Goal: Transaction & Acquisition: Purchase product/service

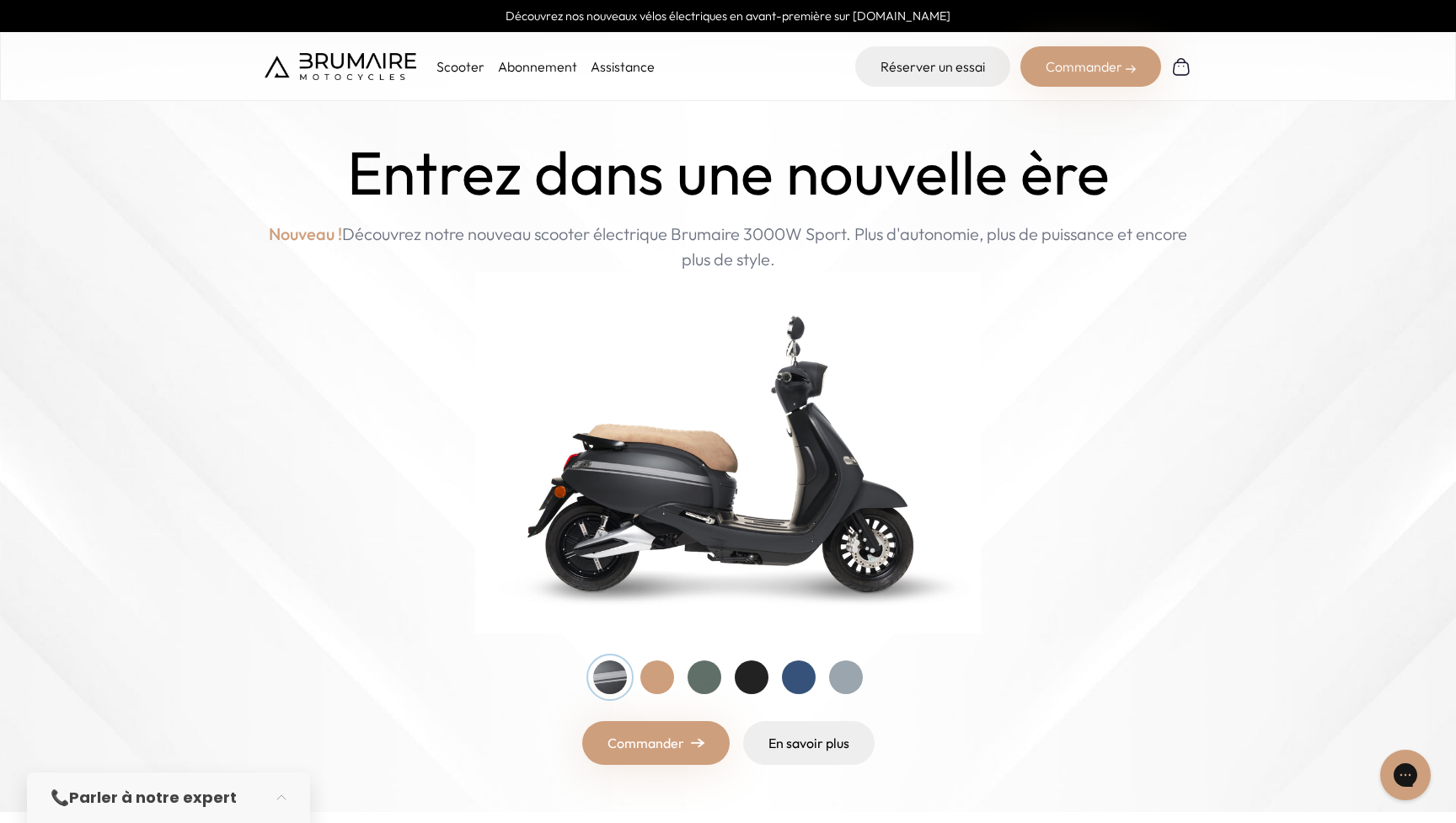
click at [658, 682] on div at bounding box center [656, 677] width 33 height 33
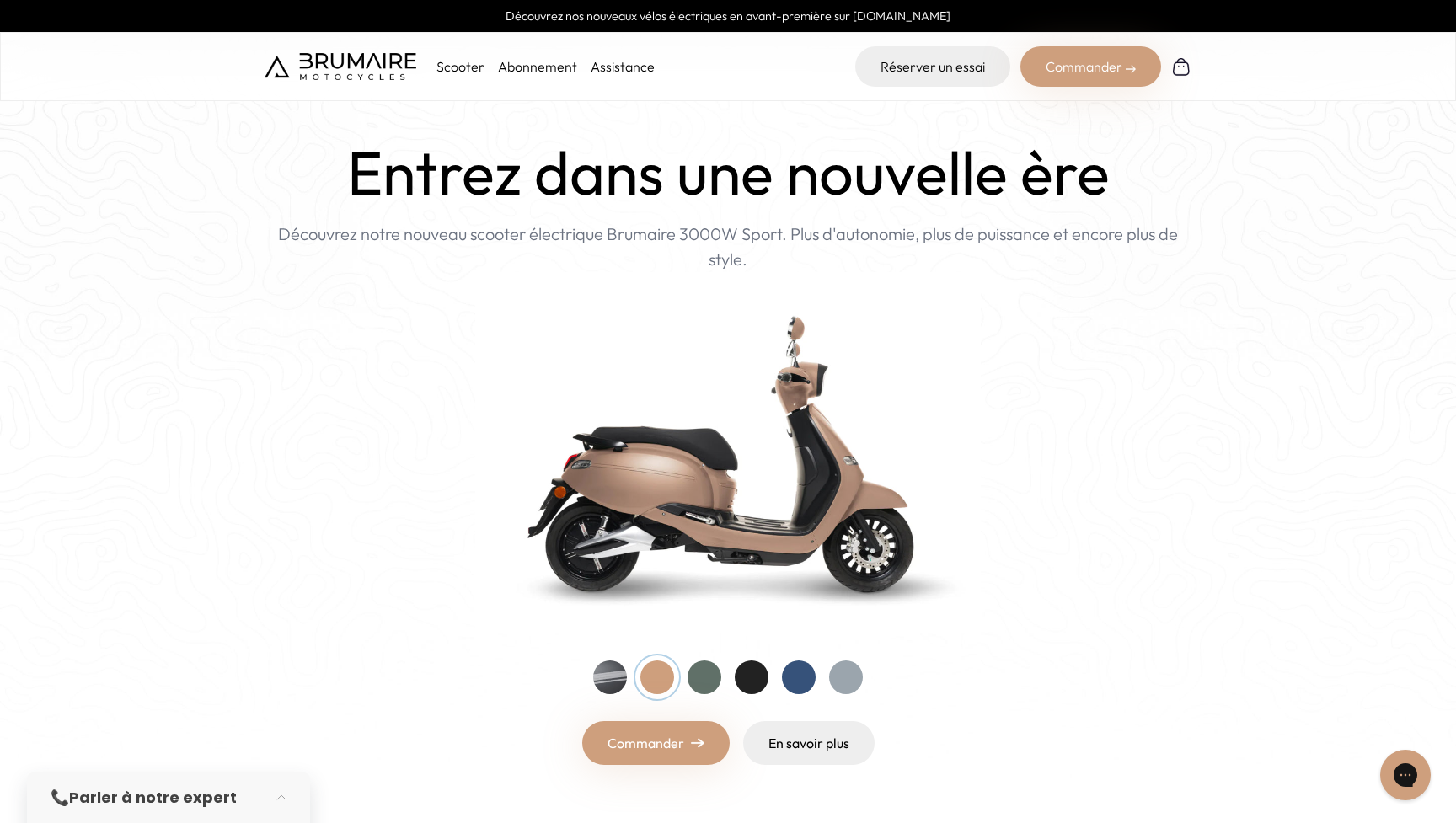
click at [700, 679] on div at bounding box center [704, 677] width 33 height 33
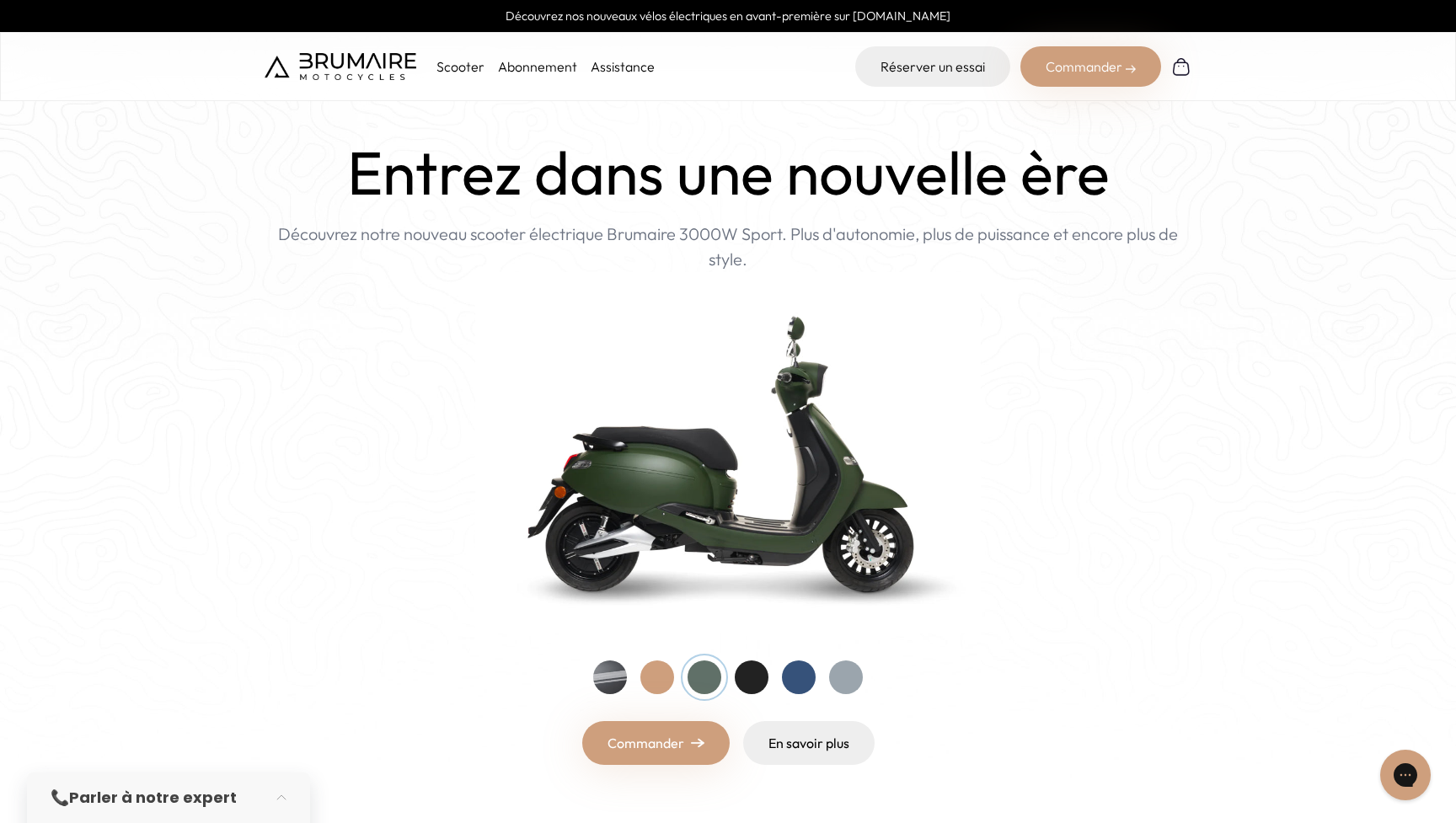
click at [742, 678] on div at bounding box center [752, 677] width 33 height 33
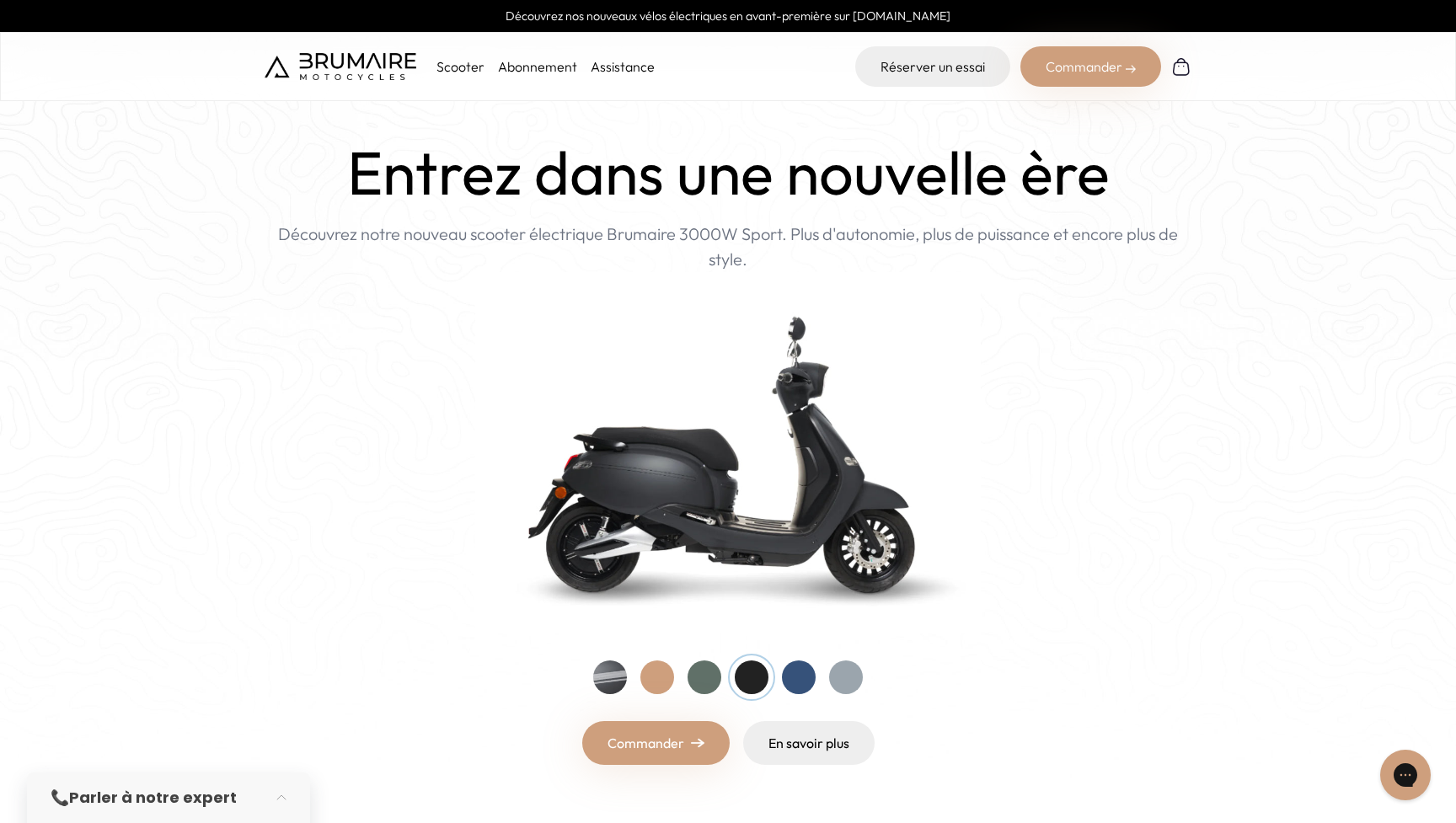
click at [779, 675] on div at bounding box center [728, 677] width 270 height 33
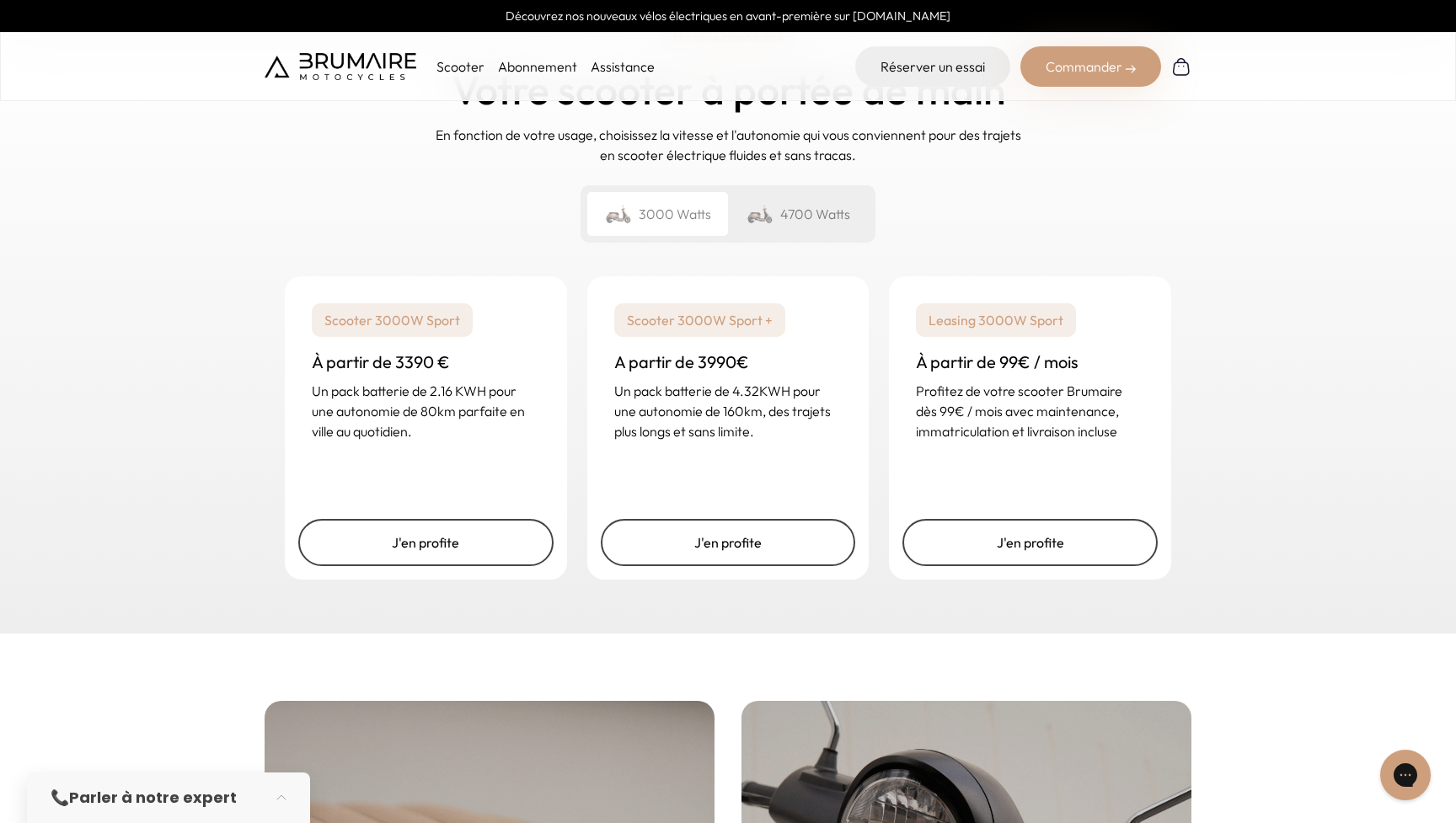
scroll to position [2499, 0]
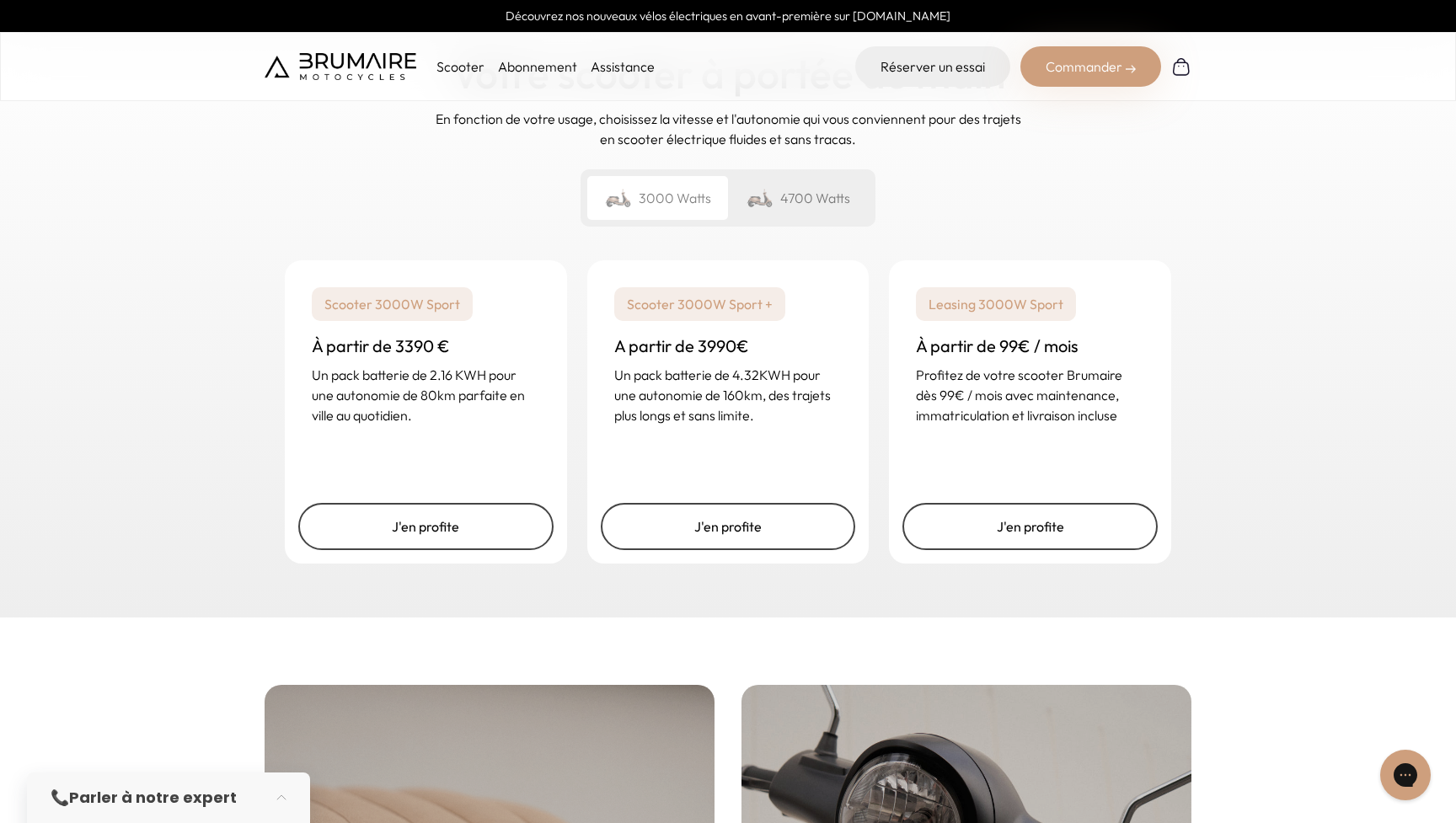
click at [800, 206] on div "4700 Watts" at bounding box center [798, 198] width 140 height 43
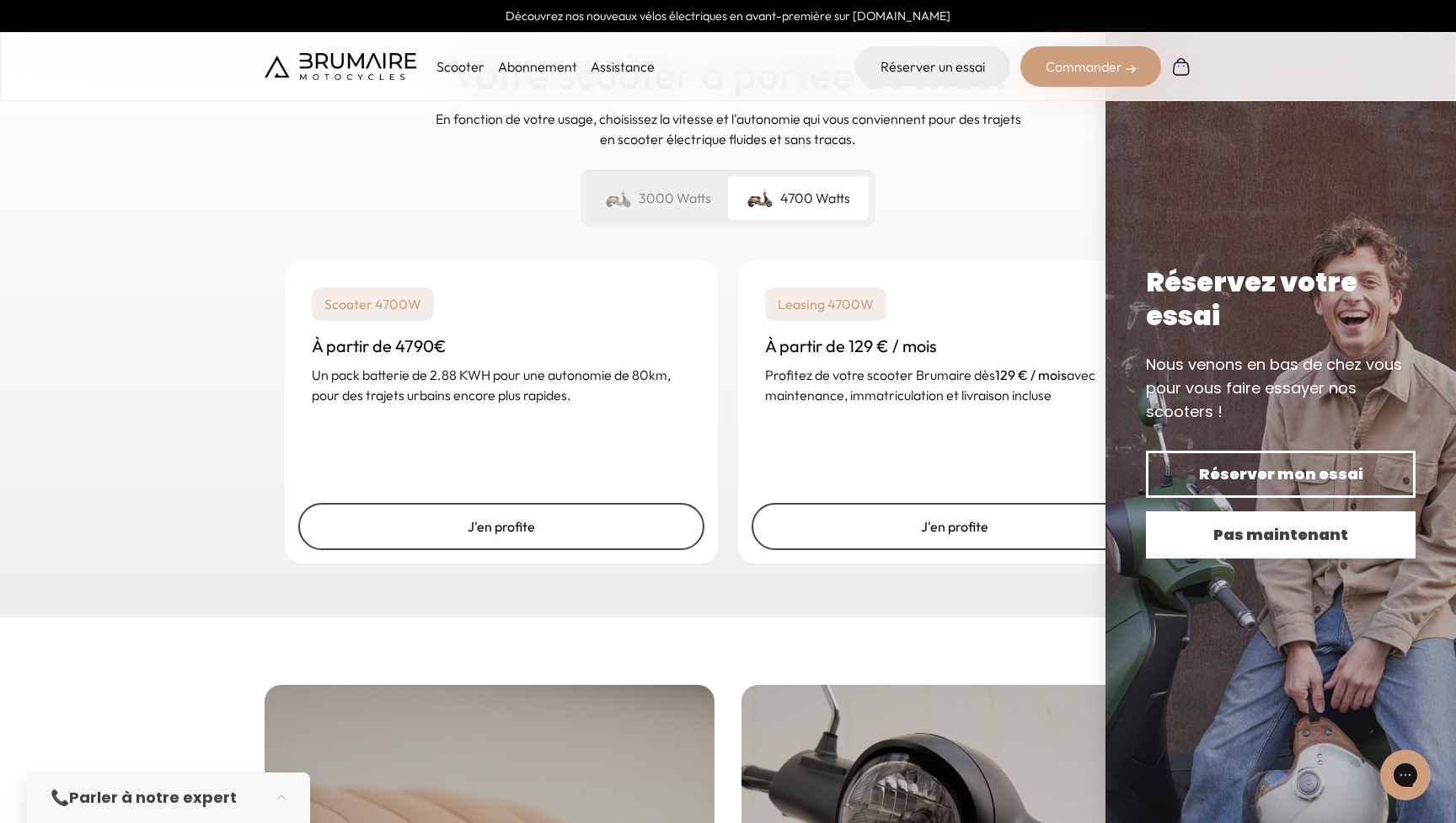
click at [1282, 539] on span "Pas maintenant" at bounding box center [1281, 536] width 211 height 24
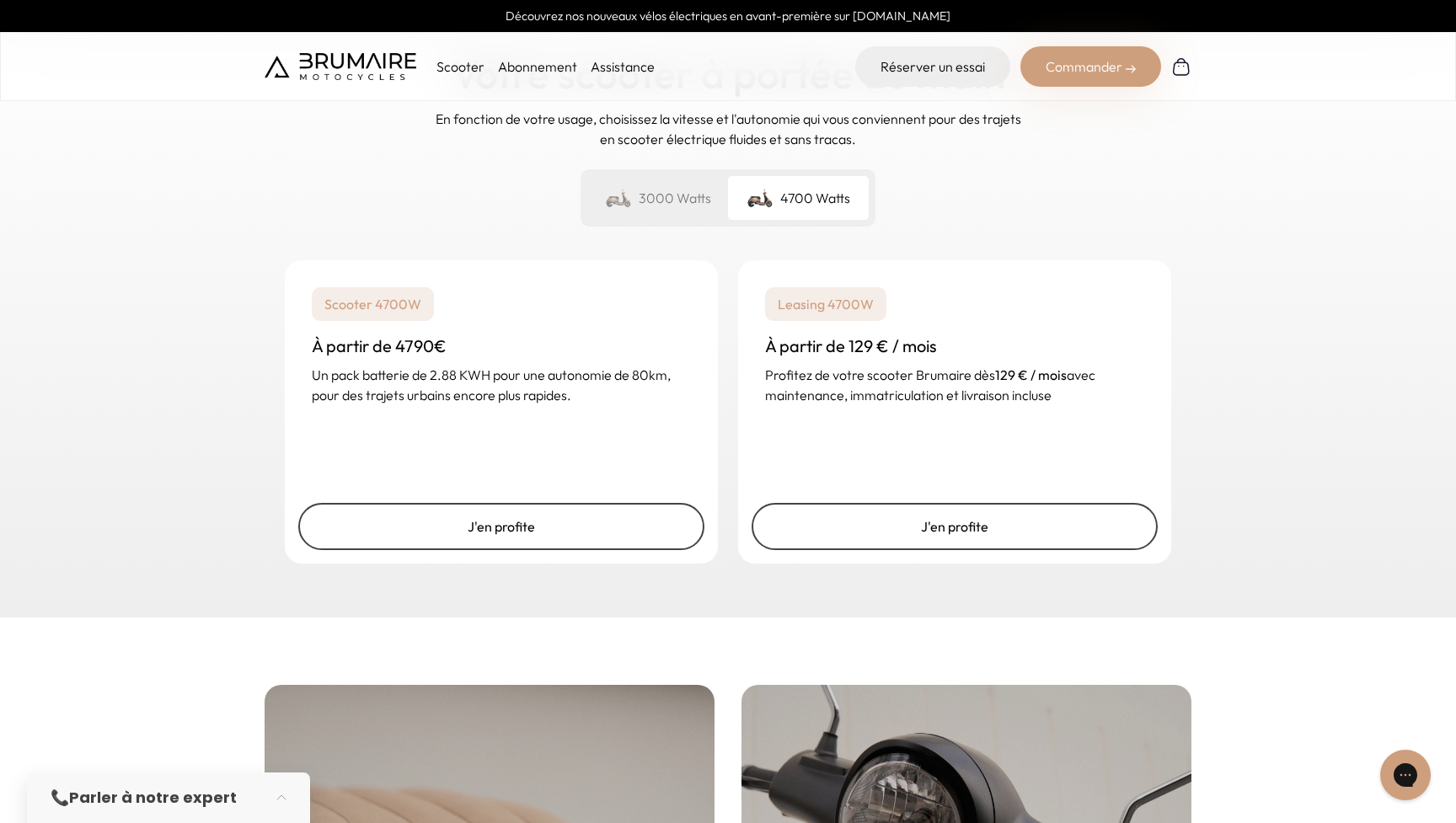
click at [520, 367] on p "Un pack batterie de 2.88 KWH pour une autonomie de 80km, pour des trajets urbai…" at bounding box center [501, 385] width 379 height 41
click at [691, 193] on div "3000 Watts" at bounding box center [657, 198] width 140 height 43
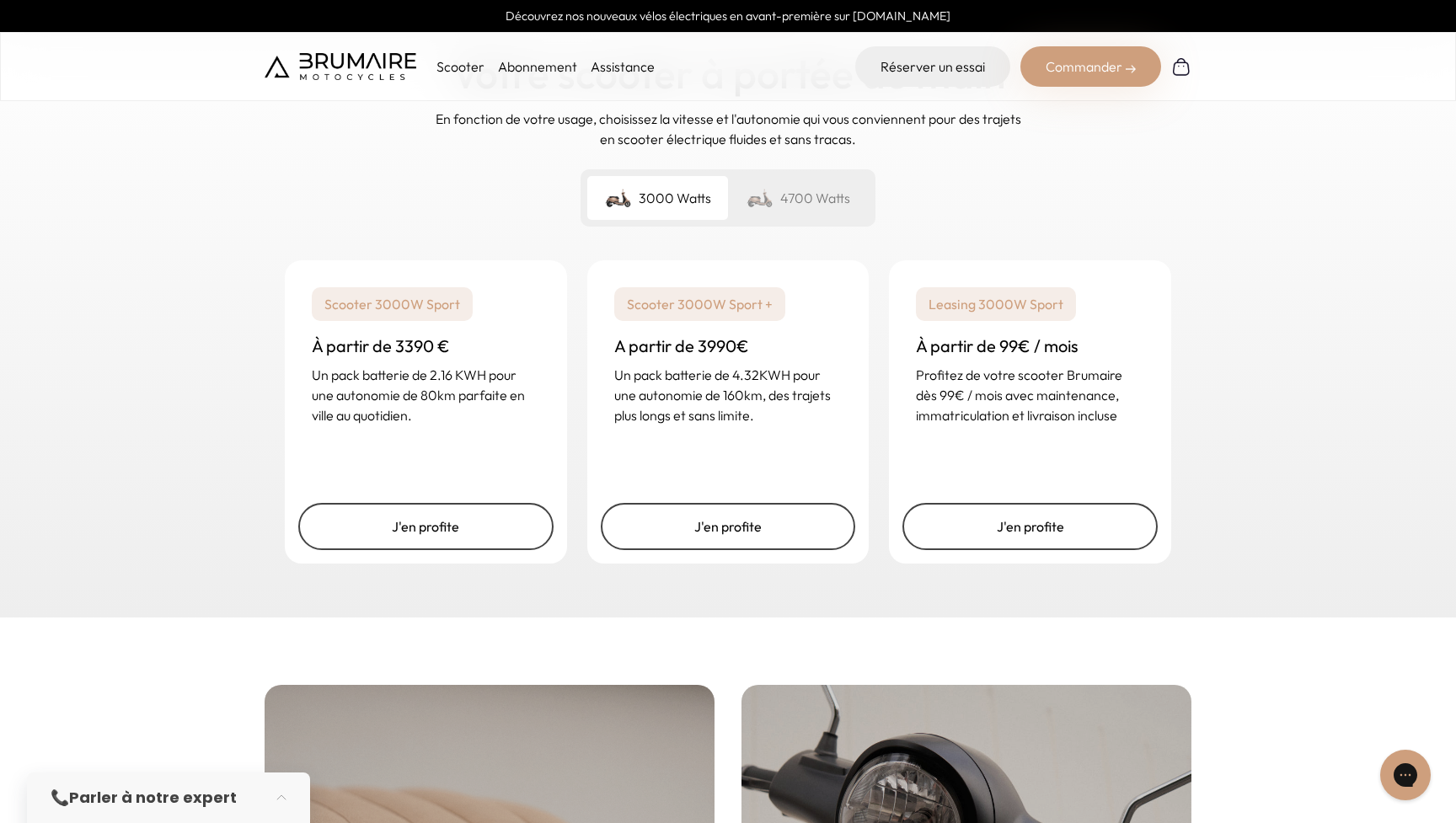
click at [796, 182] on div "4700 Watts" at bounding box center [798, 198] width 140 height 43
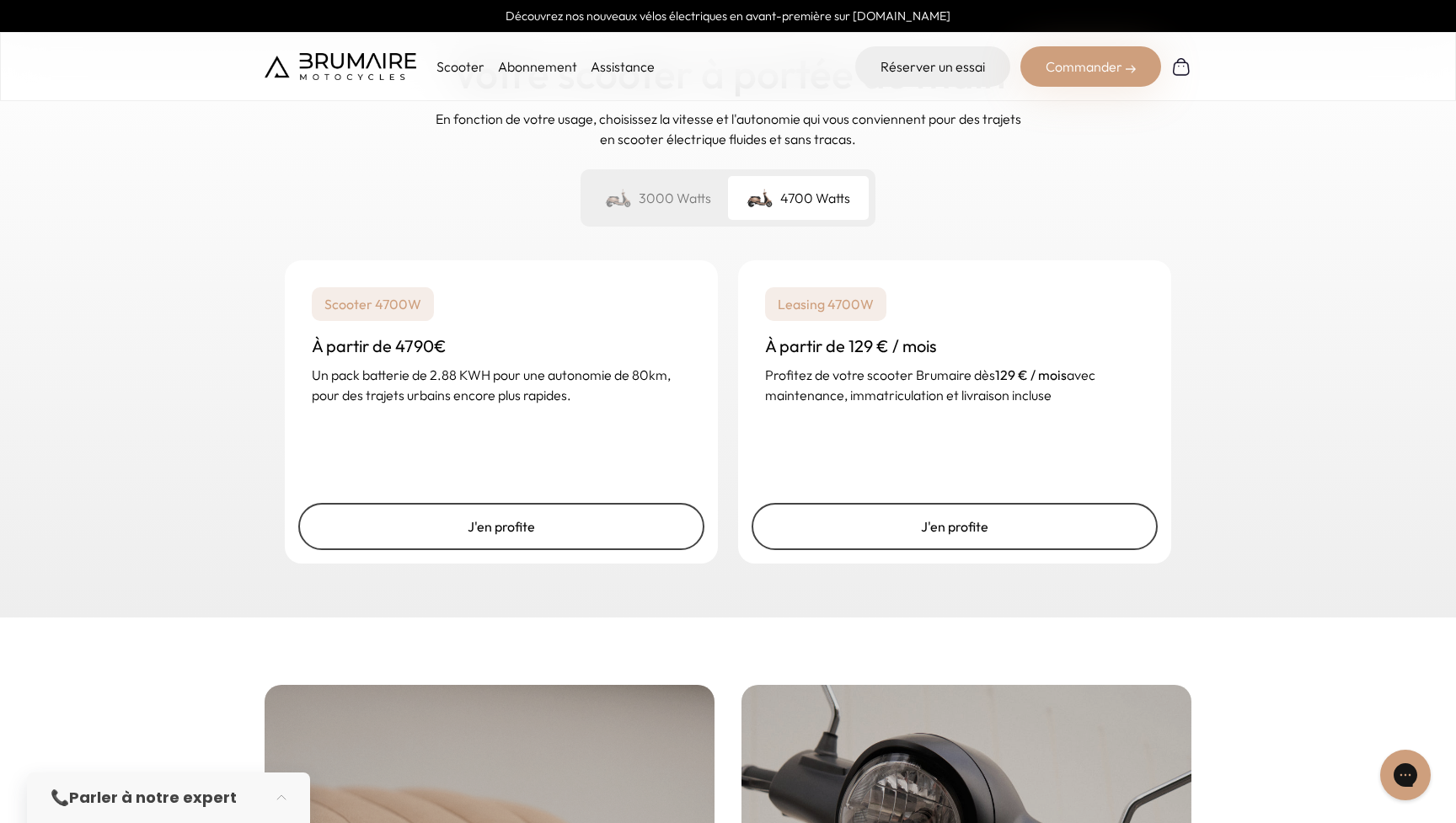
click at [699, 188] on div "3000 Watts" at bounding box center [657, 198] width 140 height 43
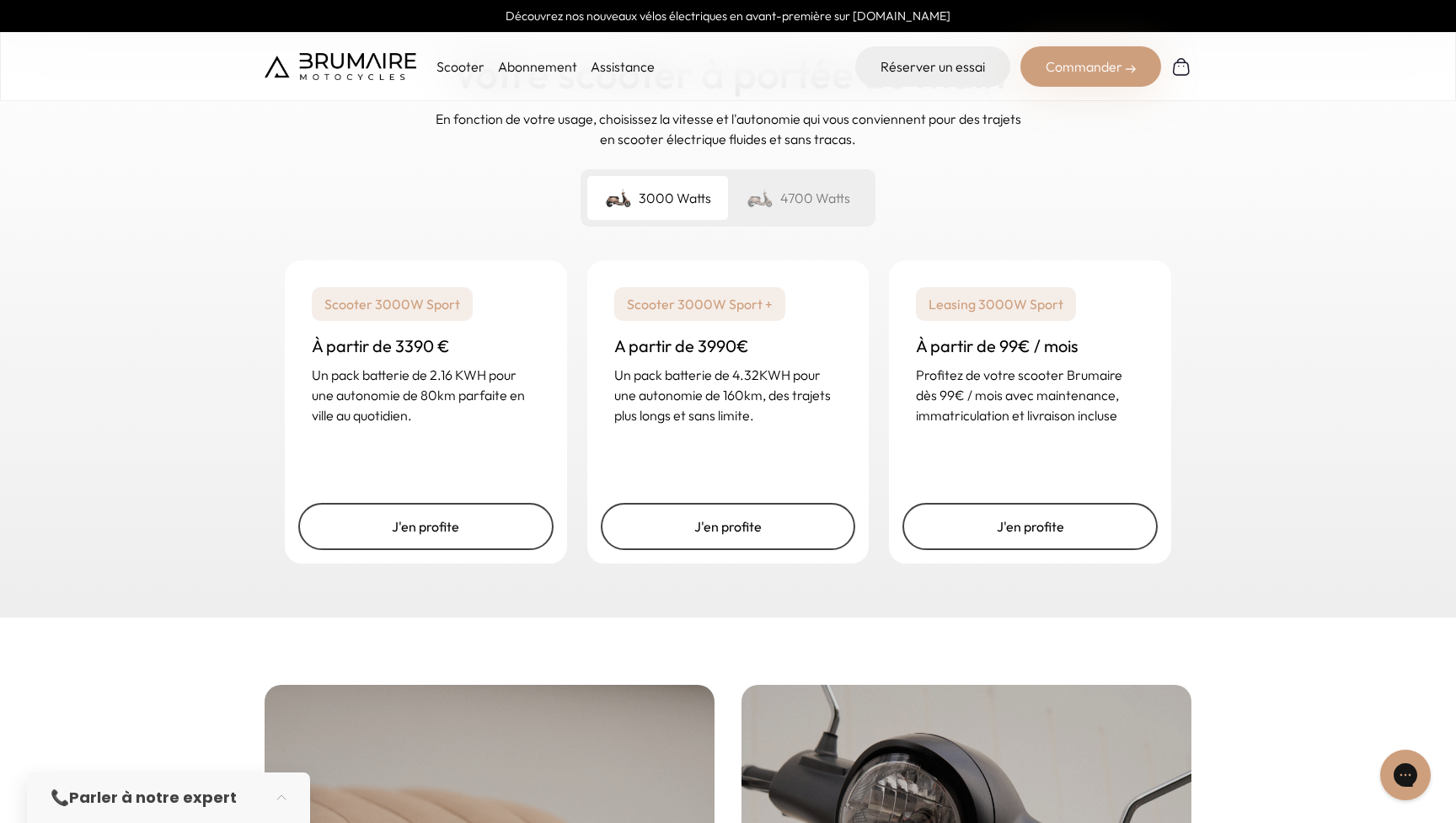
click at [812, 183] on div "4700 Watts" at bounding box center [798, 198] width 140 height 43
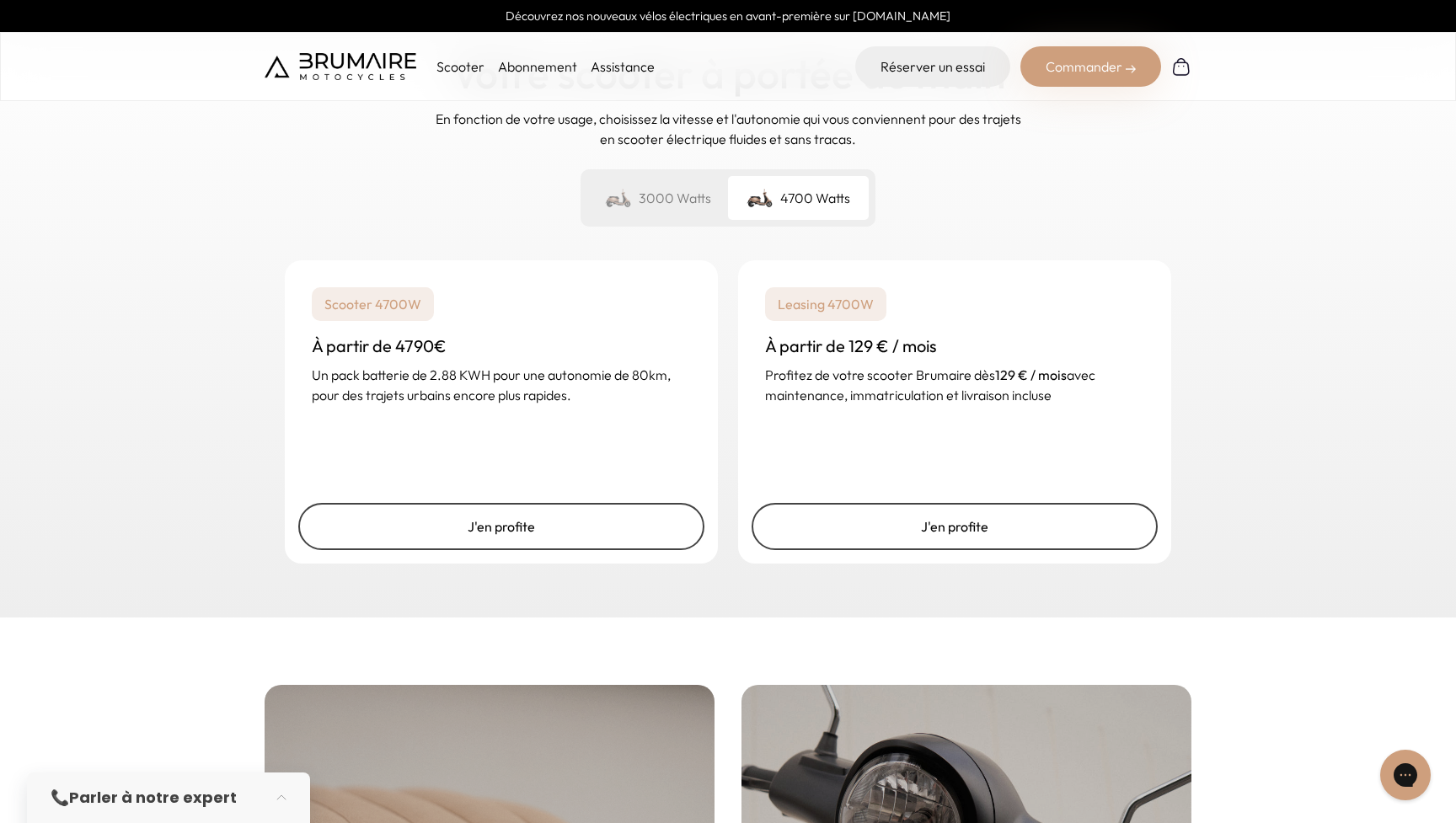
click at [668, 199] on div "3000 Watts" at bounding box center [657, 198] width 140 height 43
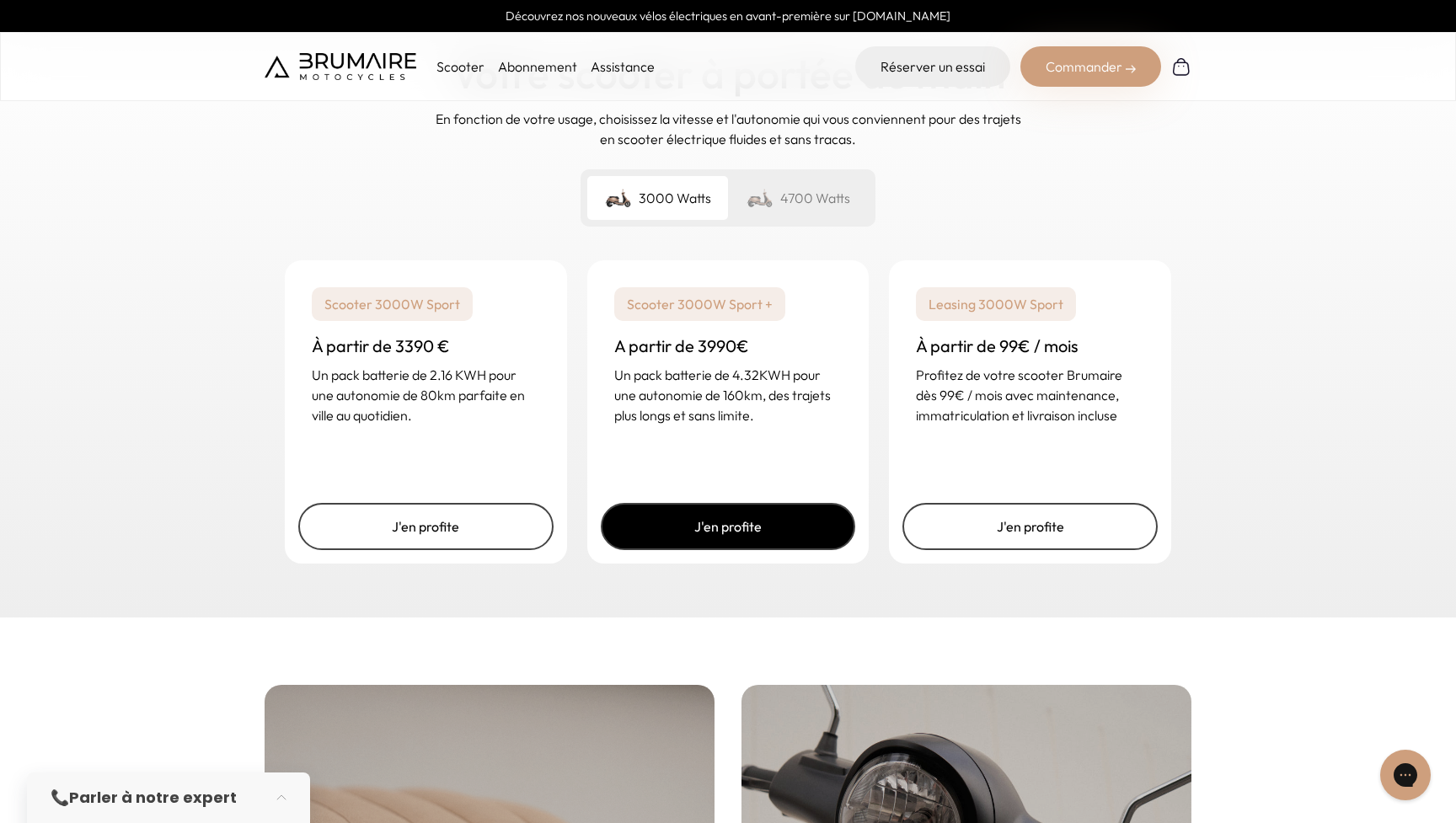
click at [802, 512] on link "J'en profite" at bounding box center [728, 526] width 255 height 47
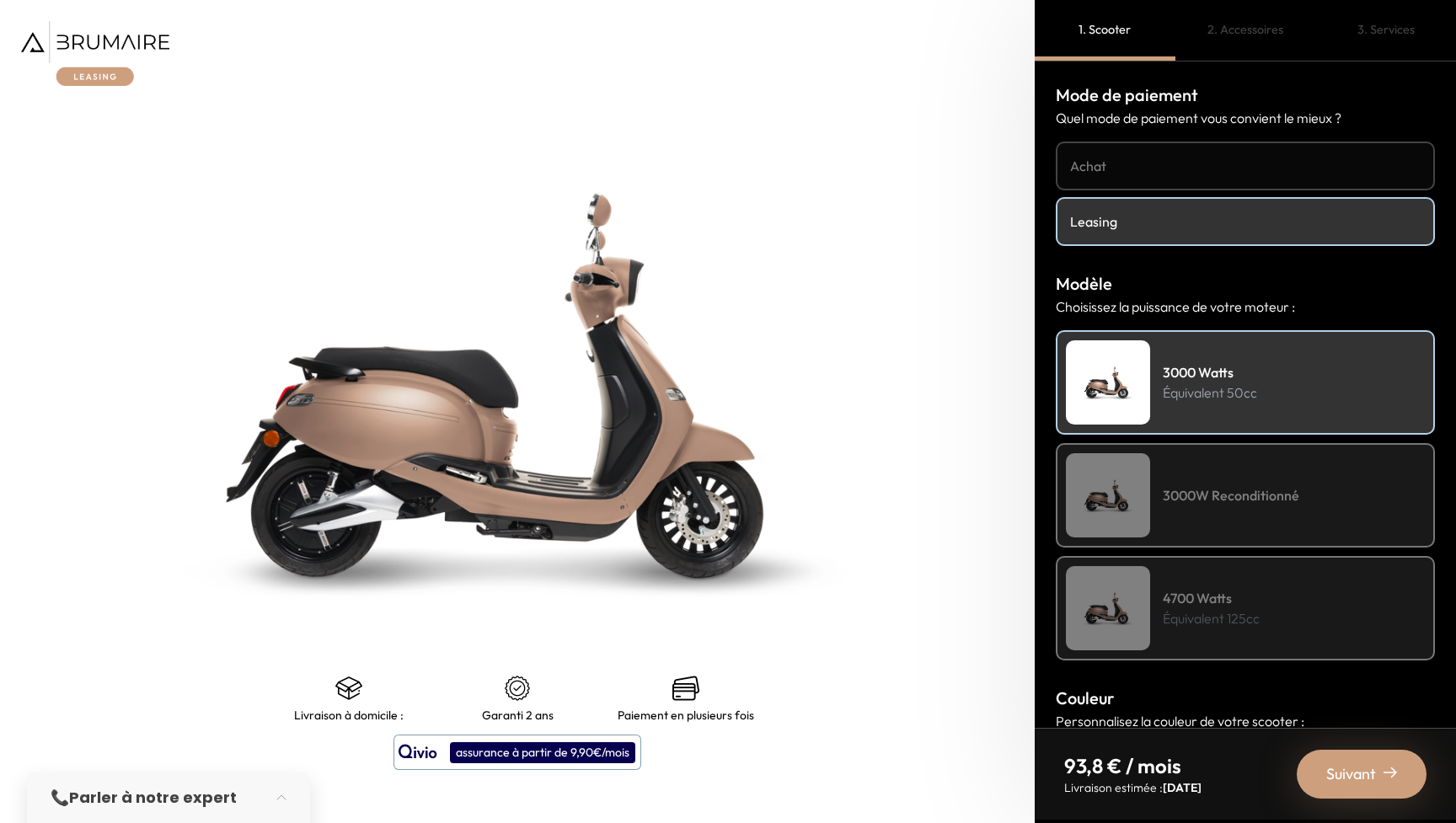
click at [1165, 160] on h4 "Achat" at bounding box center [1245, 166] width 351 height 20
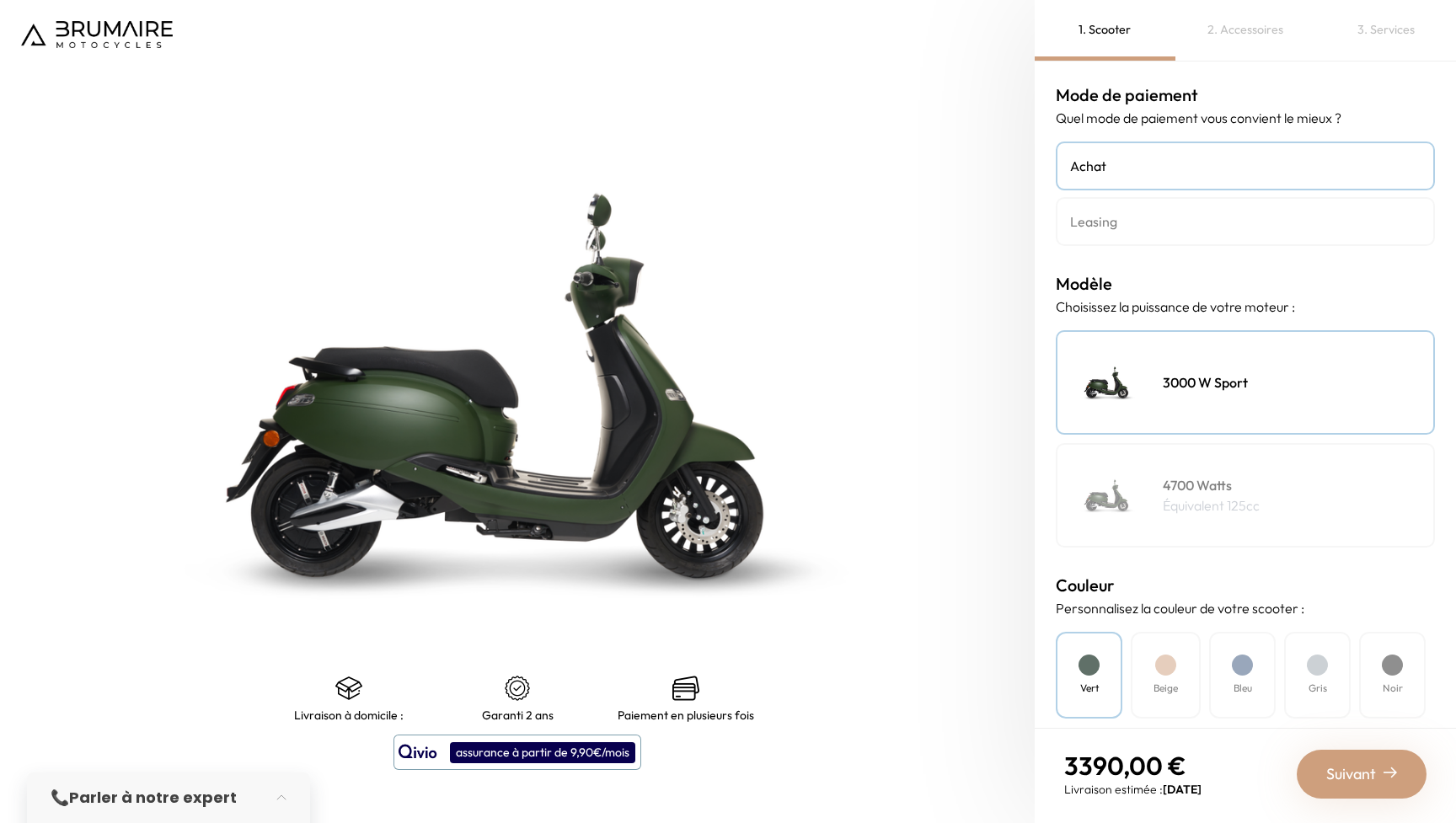
click at [1220, 233] on link "Leasing" at bounding box center [1245, 221] width 379 height 49
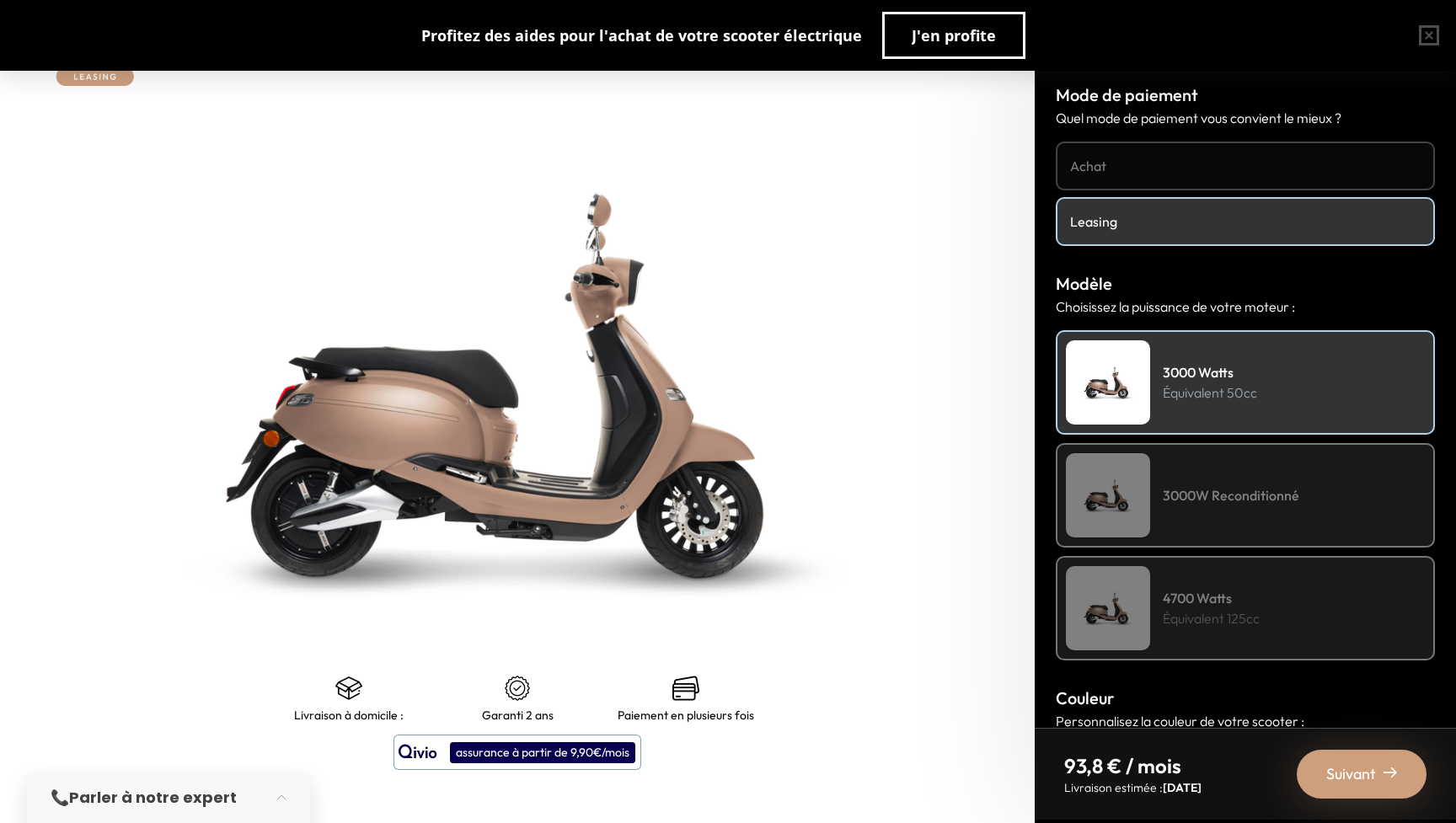
click at [1217, 163] on h4 "Achat" at bounding box center [1245, 166] width 351 height 20
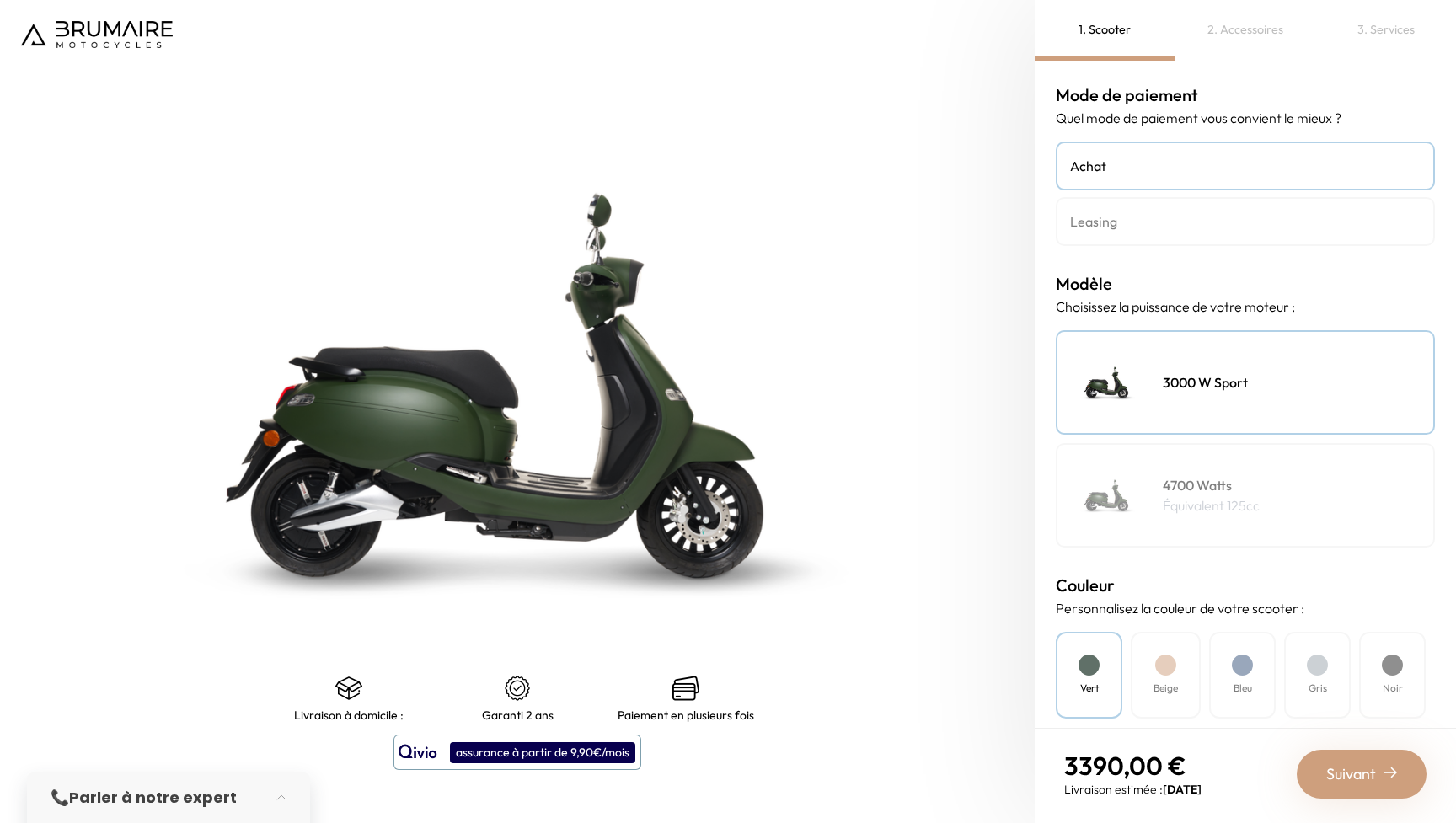
click at [1305, 502] on div "4700 Watts Équivalent 125cc" at bounding box center [1245, 495] width 379 height 104
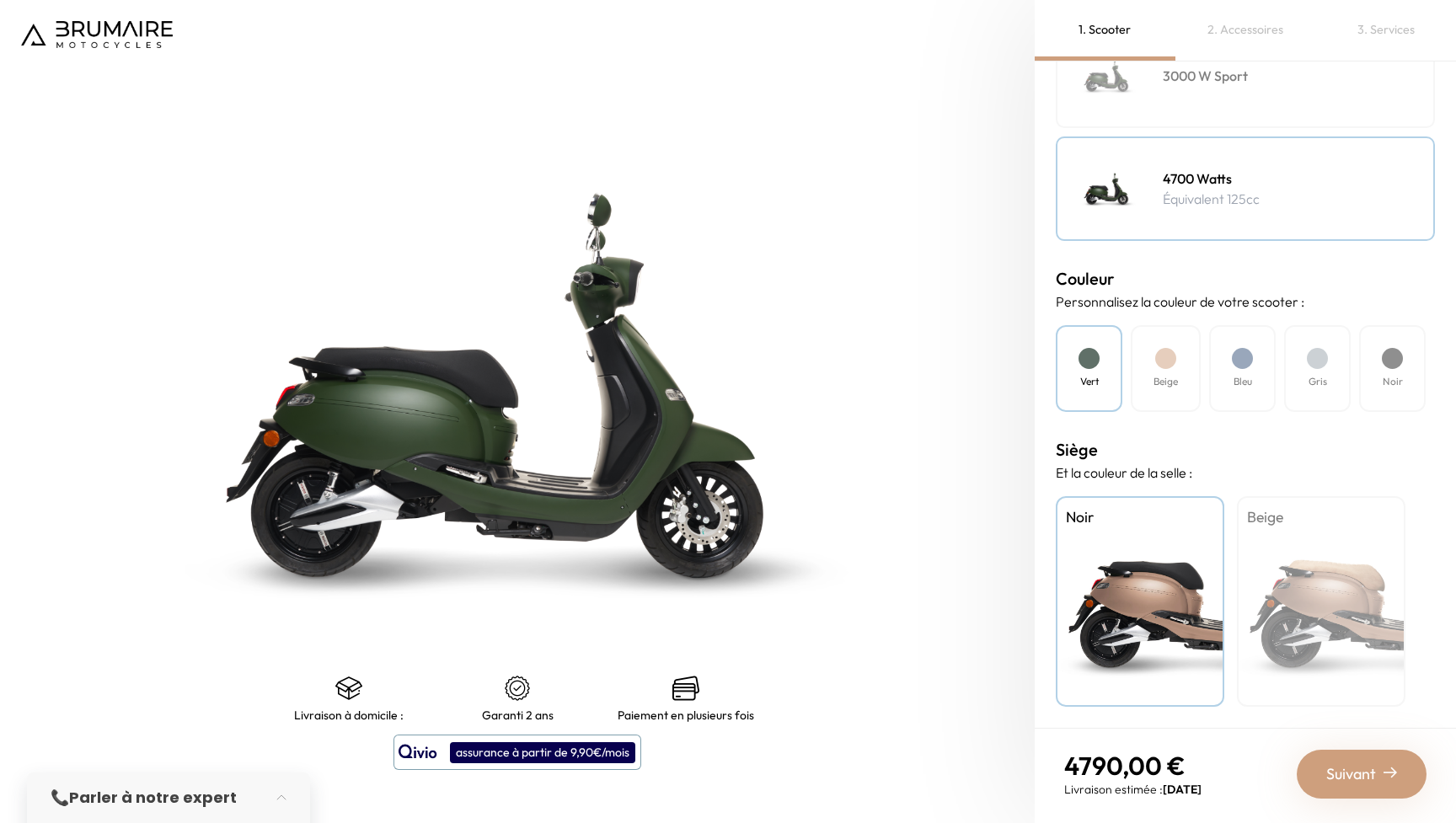
scroll to position [307, 0]
click at [1172, 369] on div "Beige" at bounding box center [1165, 369] width 70 height 87
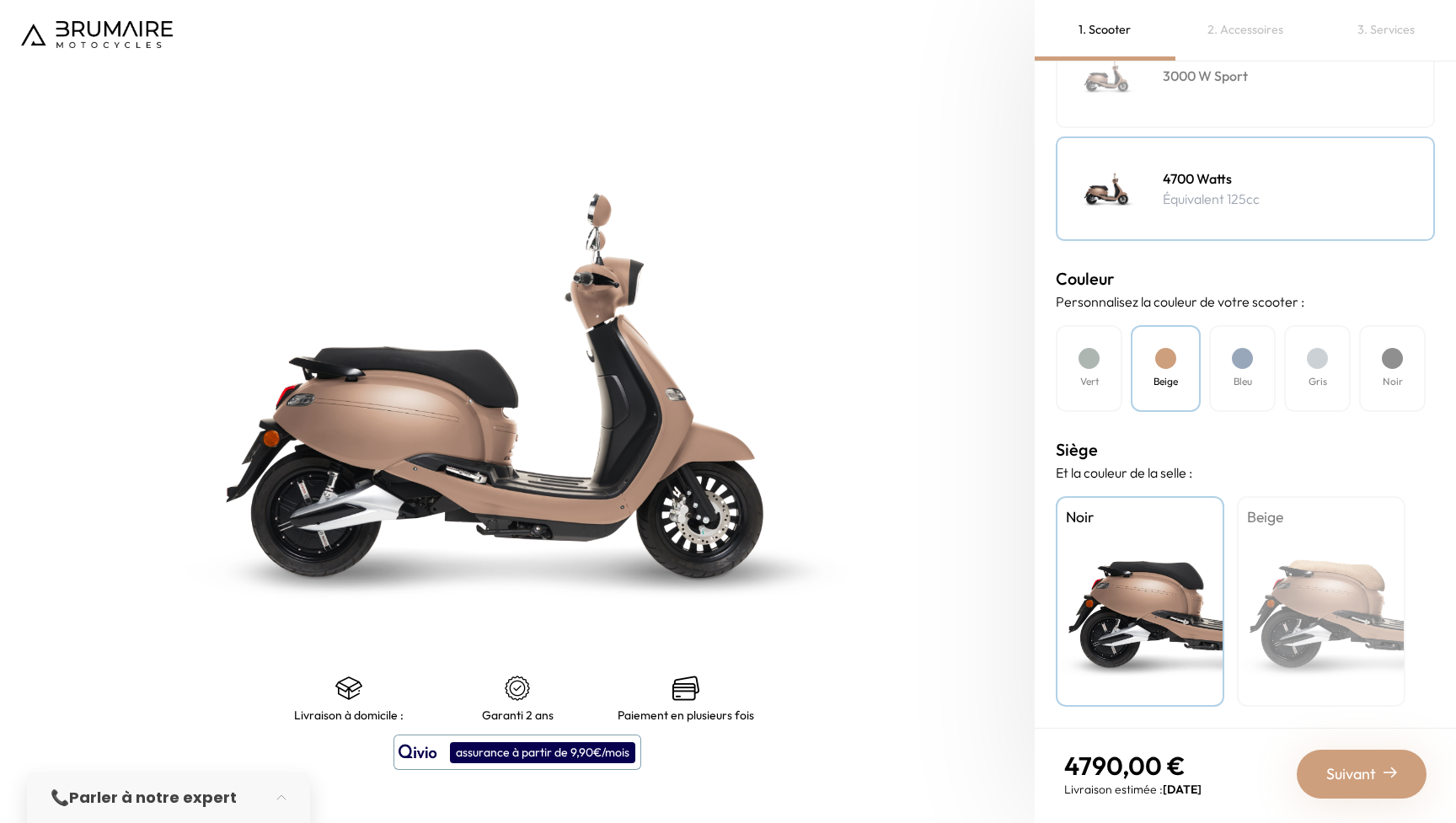
click at [1258, 366] on div "Bleu" at bounding box center [1242, 369] width 66 height 87
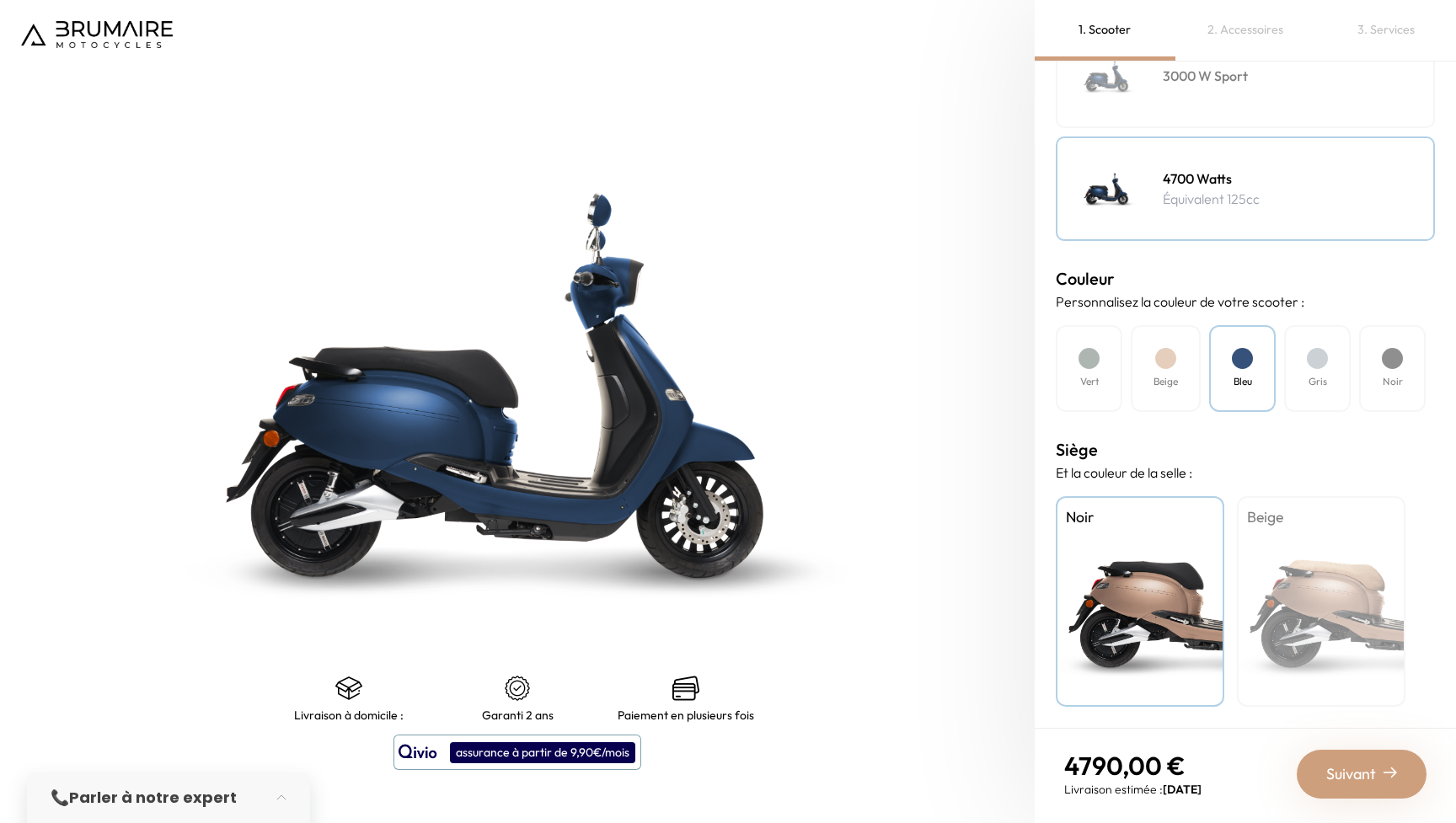
click at [1371, 361] on div "Noir" at bounding box center [1392, 369] width 66 height 87
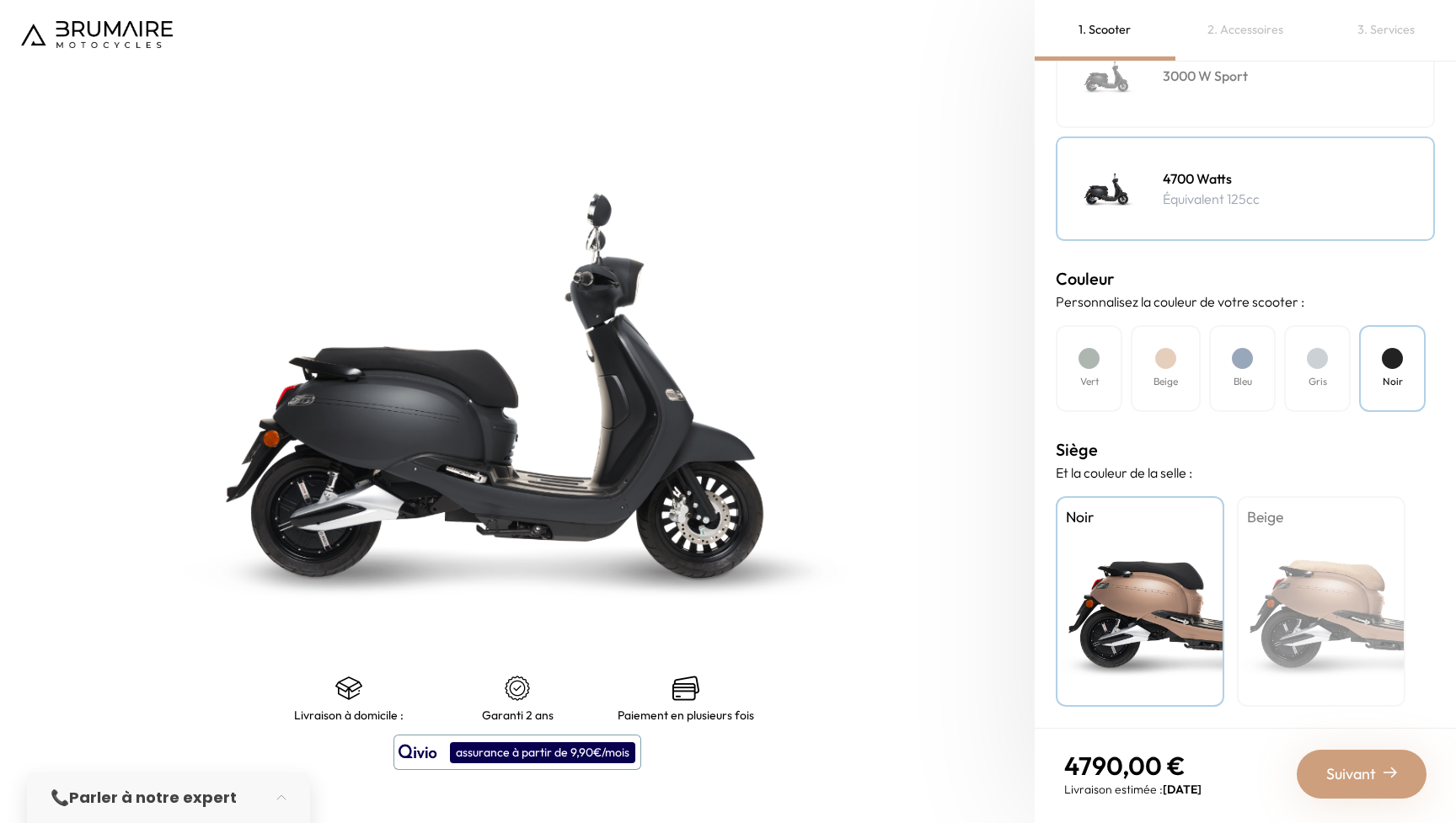
click at [1091, 364] on div at bounding box center [1089, 358] width 21 height 21
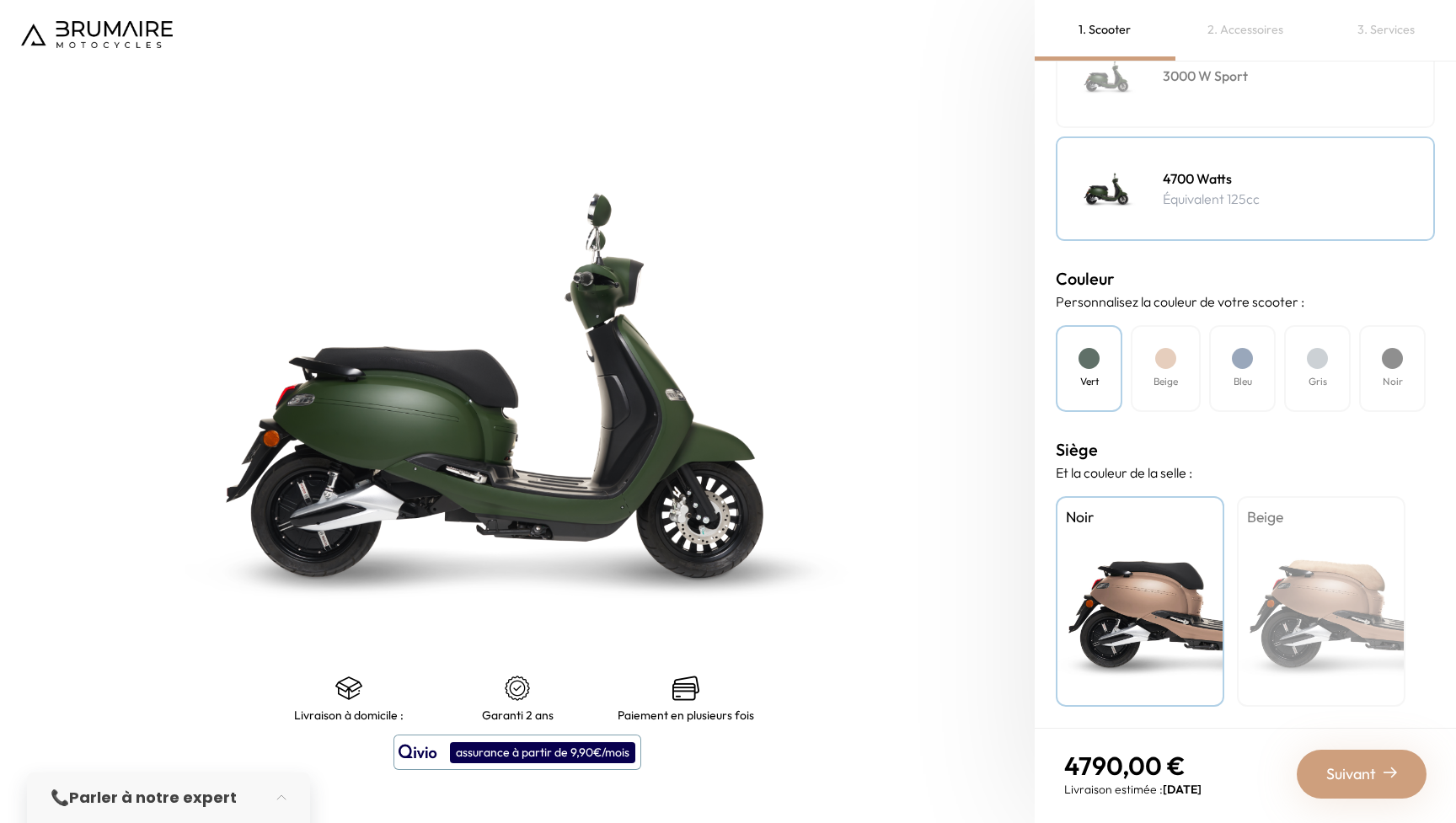
scroll to position [0, 0]
click at [1325, 593] on div "Beige" at bounding box center [1320, 601] width 168 height 211
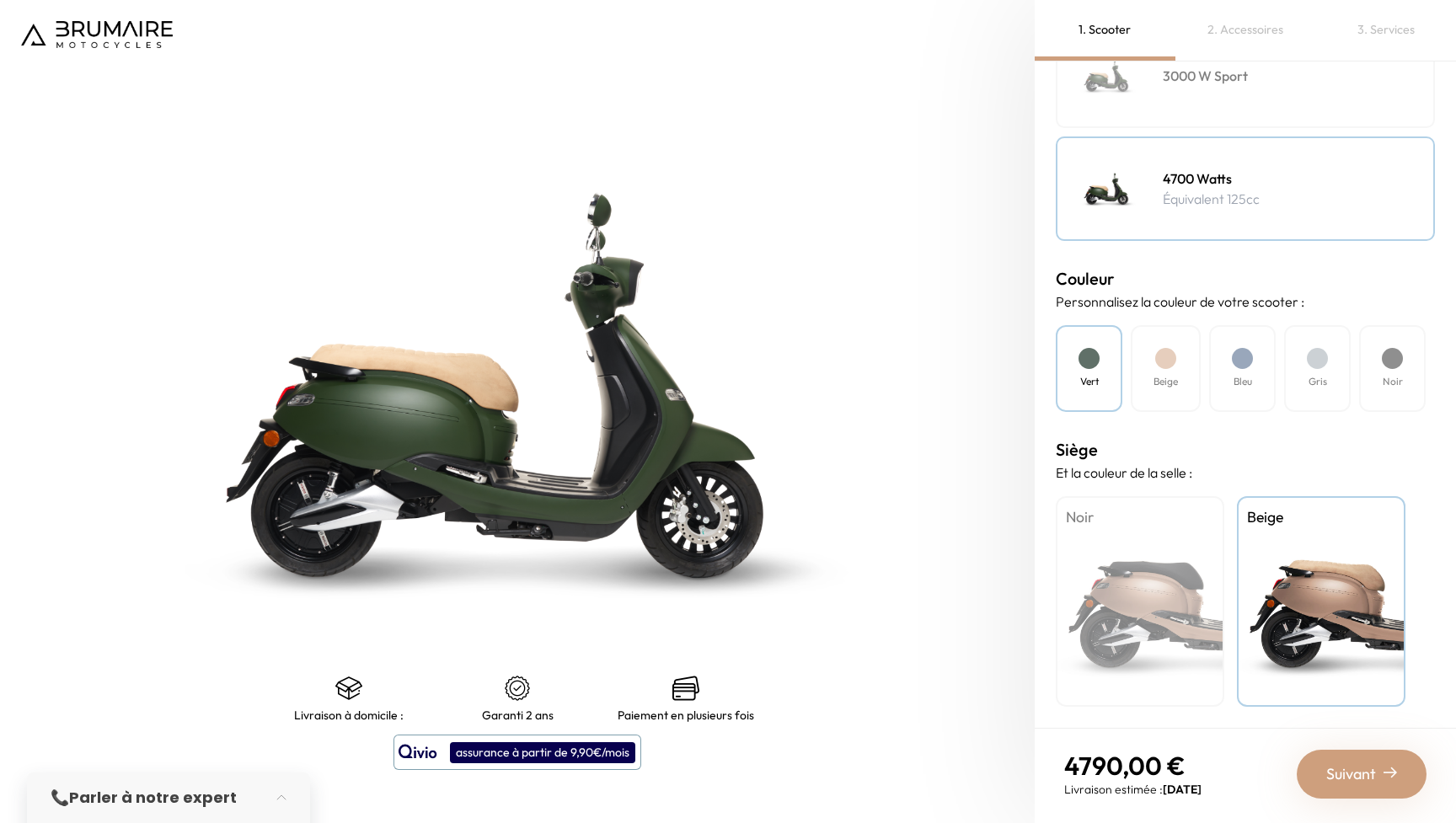
click at [1212, 590] on div "Noir" at bounding box center [1139, 601] width 168 height 211
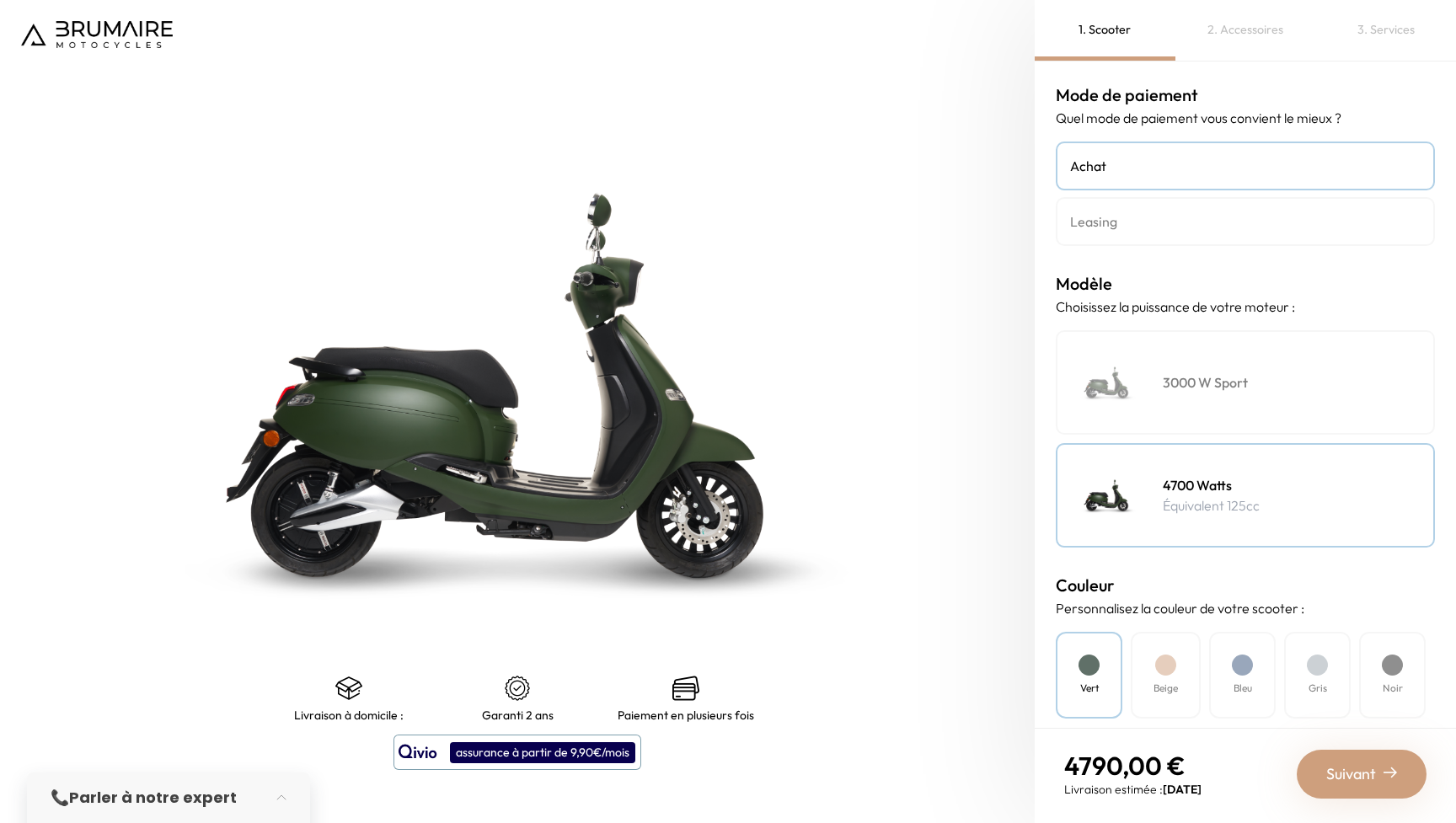
click at [115, 32] on img at bounding box center [97, 34] width 151 height 27
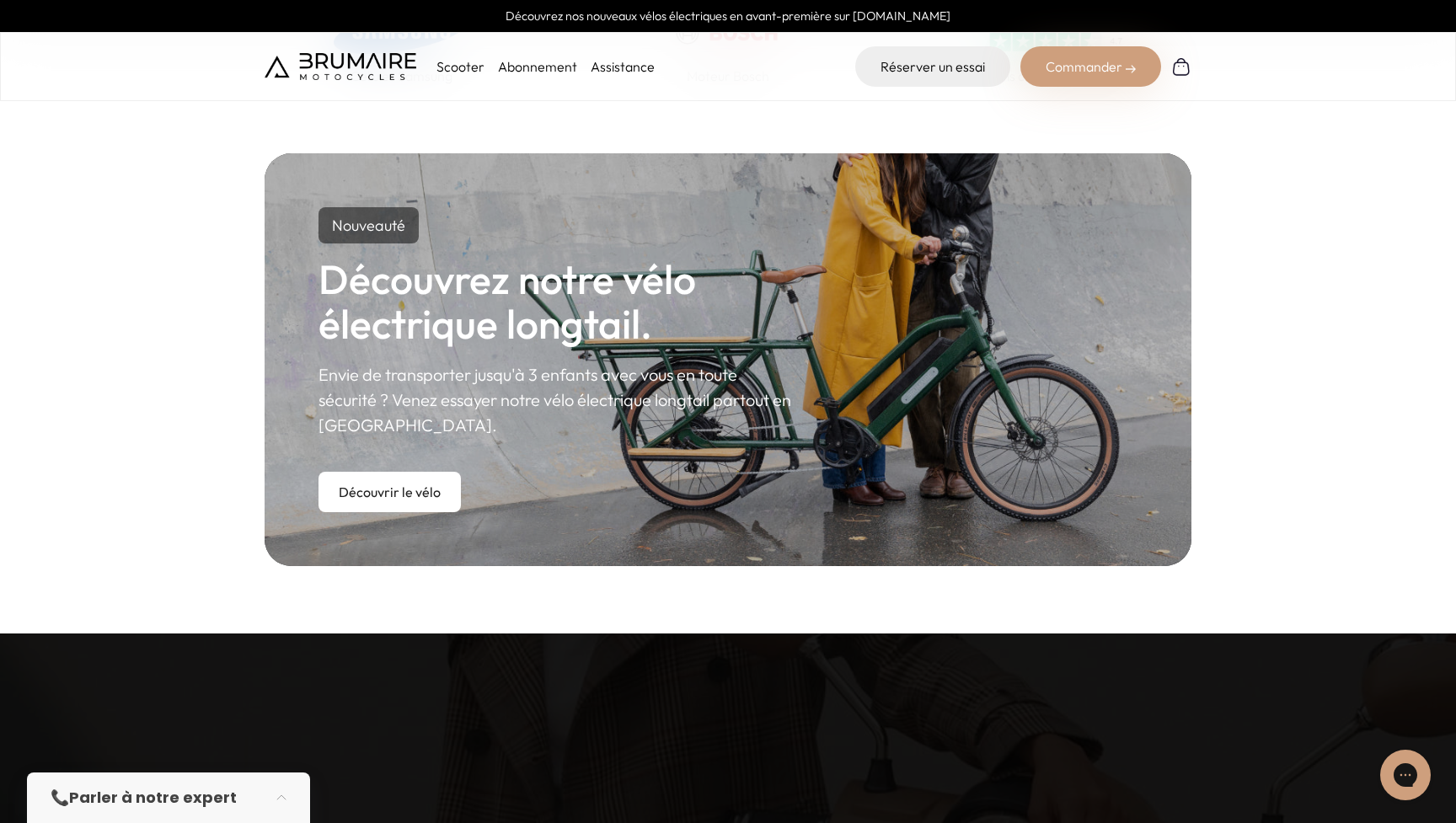
scroll to position [880, 0]
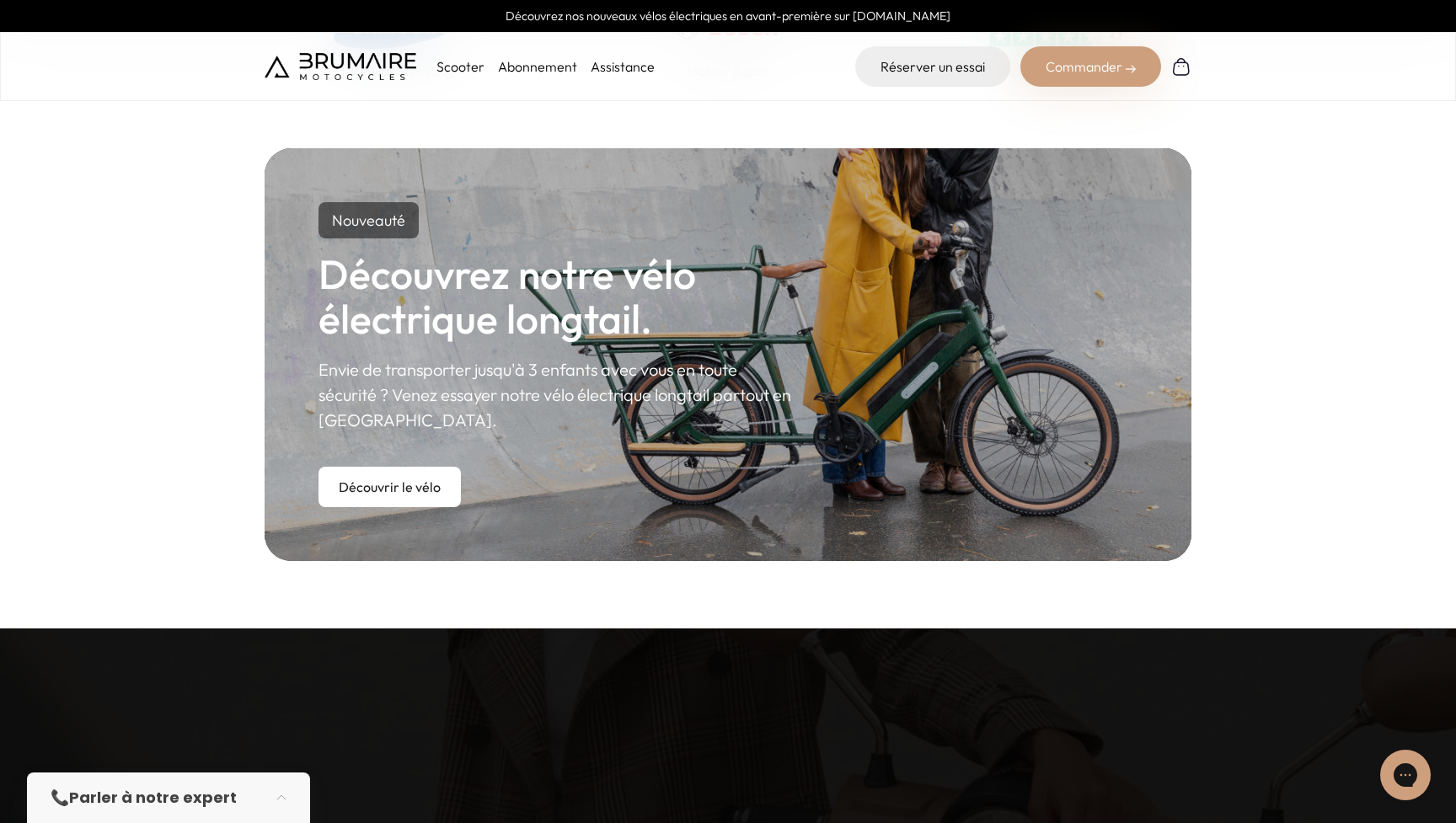
click at [387, 490] on link "Découvrir le vélo" at bounding box center [390, 487] width 142 height 41
